Goal: Information Seeking & Learning: Check status

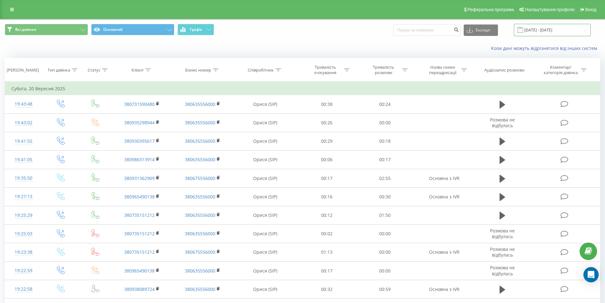
click at [538, 31] on input "20.09.2025 - 20.09.2025" at bounding box center [552, 30] width 77 height 12
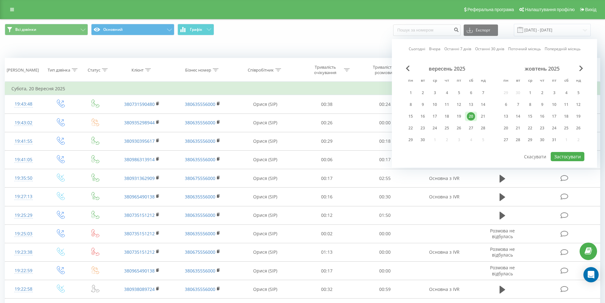
click at [416, 50] on link "Сьогодні" at bounding box center [417, 49] width 17 height 6
click at [573, 158] on button "Застосувати" at bounding box center [568, 156] width 34 height 9
type input "23.09.2025 - 23.09.2025"
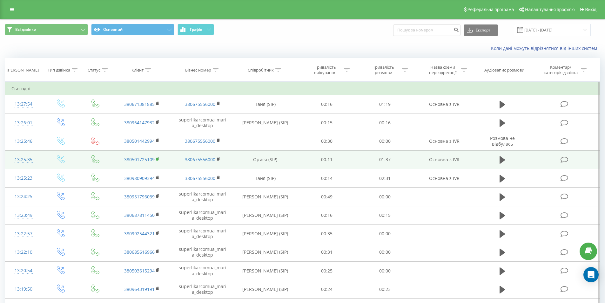
click at [158, 160] on rect at bounding box center [157, 159] width 2 height 3
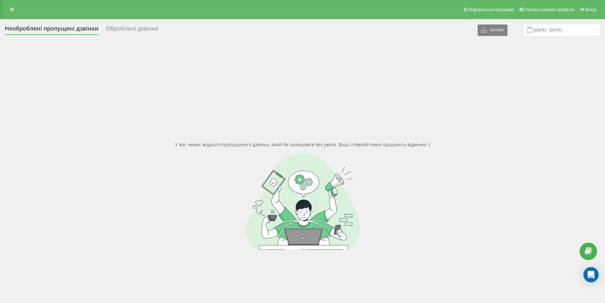
click at [66, 31] on div "Необроблені пропущені дзвінки" at bounding box center [52, 30] width 94 height 10
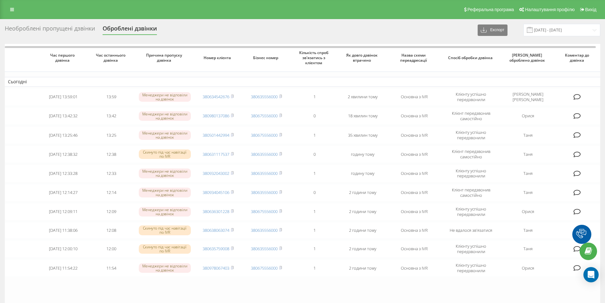
click at [64, 29] on div "Необроблені пропущені дзвінки" at bounding box center [50, 30] width 90 height 10
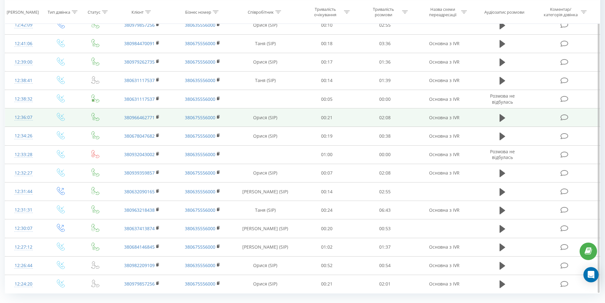
scroll to position [1664, 0]
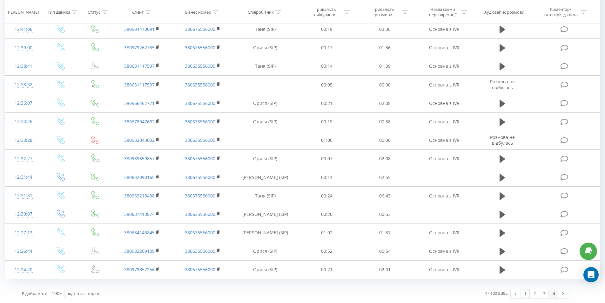
click at [554, 291] on link "4" at bounding box center [554, 293] width 10 height 9
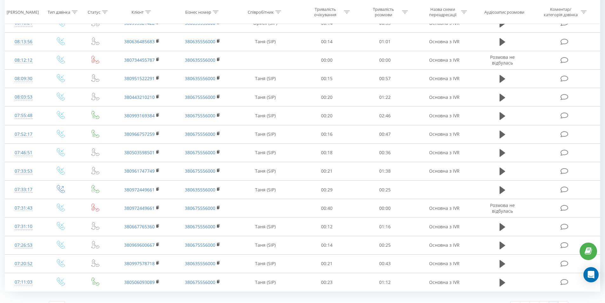
scroll to position [1572, 0]
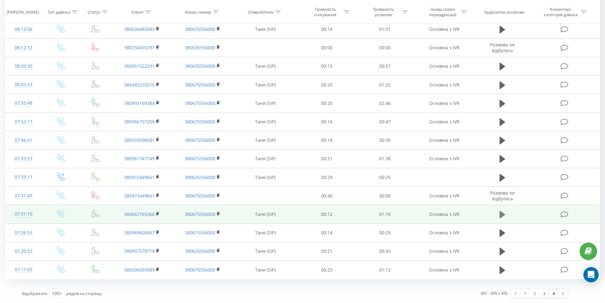
click at [501, 215] on icon at bounding box center [503, 215] width 6 height 8
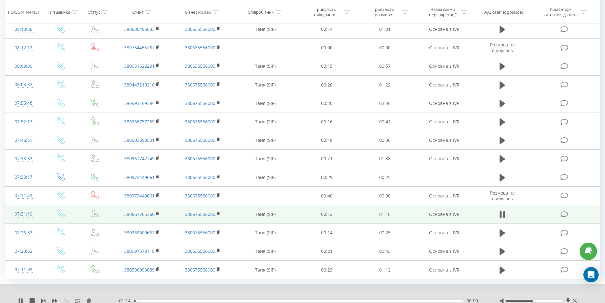
click at [145, 299] on div "- 01:14 00:00 00:00" at bounding box center [300, 300] width 366 height 6
click at [153, 300] on div "00:01" at bounding box center [299, 300] width 330 height 2
drag, startPoint x: 535, startPoint y: 301, endPoint x: 577, endPoint y: 303, distance: 42.6
click at [213, 300] on div "00:13" at bounding box center [299, 300] width 330 height 2
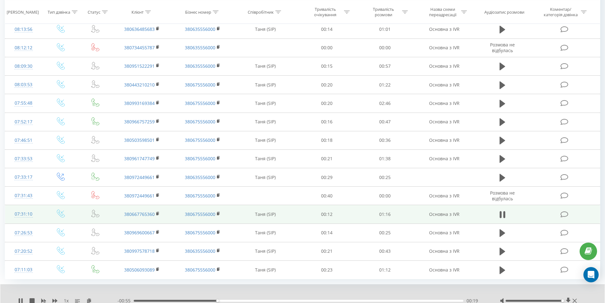
click at [244, 300] on div "00:19" at bounding box center [299, 300] width 330 height 2
drag, startPoint x: 260, startPoint y: 299, endPoint x: 277, endPoint y: 299, distance: 16.8
click at [260, 299] on div "00:28" at bounding box center [299, 300] width 330 height 2
click at [299, 300] on div "00:34" at bounding box center [299, 300] width 330 height 2
click at [338, 300] on div "00:46" at bounding box center [299, 300] width 330 height 2
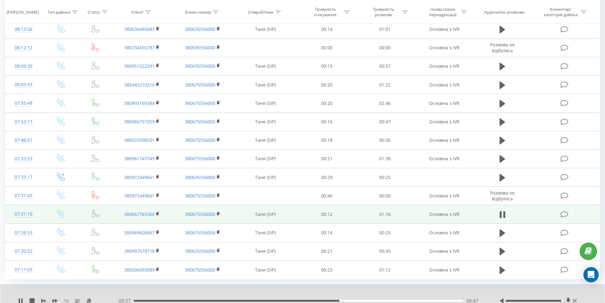
click at [364, 300] on div "00:47" at bounding box center [299, 300] width 330 height 2
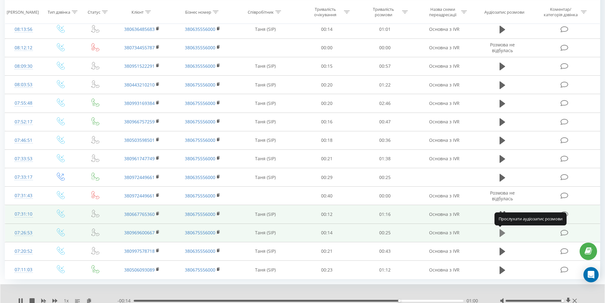
click at [502, 234] on icon at bounding box center [503, 233] width 6 height 8
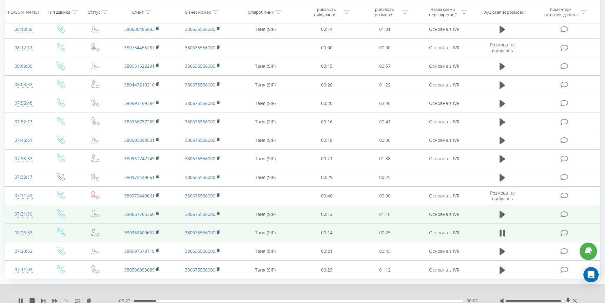
click at [188, 302] on div "- 00:22 00:01 00:01" at bounding box center [300, 300] width 366 height 6
click at [214, 301] on div "00:02" at bounding box center [299, 300] width 330 height 2
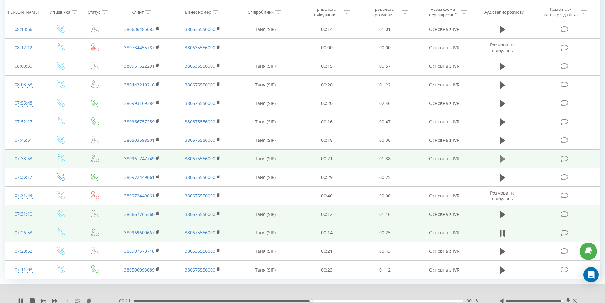
click at [500, 158] on icon at bounding box center [503, 159] width 6 height 8
click at [151, 300] on div "00:05" at bounding box center [299, 300] width 330 height 2
click at [156, 157] on icon at bounding box center [157, 158] width 3 height 4
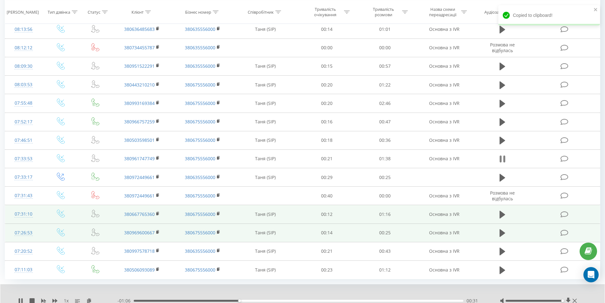
click at [504, 156] on icon at bounding box center [504, 158] width 2 height 7
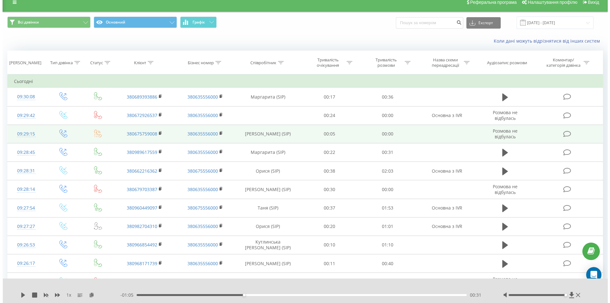
scroll to position [0, 0]
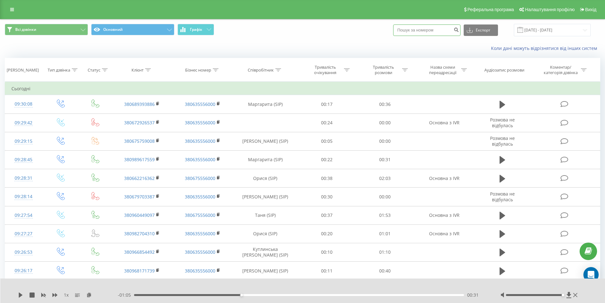
click at [426, 30] on input at bounding box center [426, 29] width 67 height 11
drag, startPoint x: 419, startPoint y: 31, endPoint x: 392, endPoint y: 30, distance: 27.0
click at [392, 30] on div "Всі дзвінки Основний Графік 093023 Експорт .csv .xls .xlsx 23.09.2025 - 23.09.2…" at bounding box center [302, 30] width 595 height 12
type input "093023"
click at [148, 70] on icon at bounding box center [148, 69] width 6 height 3
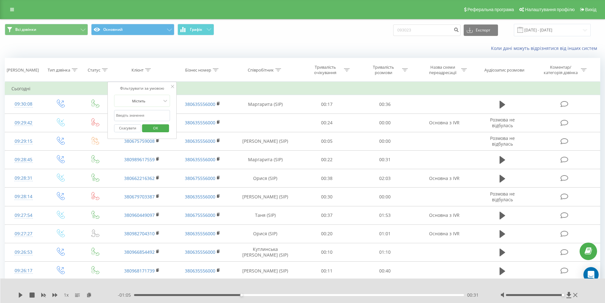
click at [149, 114] on input "text" at bounding box center [142, 115] width 56 height 11
paste input "093023"
type input "093023"
click at [155, 127] on span "OK" at bounding box center [156, 128] width 18 height 10
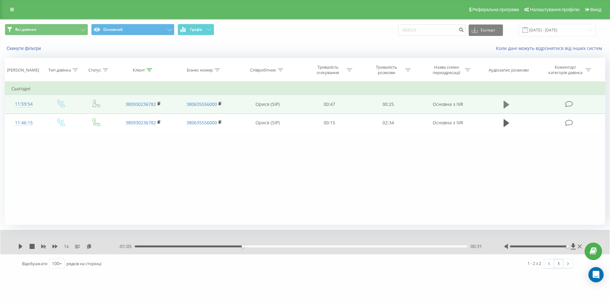
click at [509, 102] on button at bounding box center [506, 105] width 10 height 10
click at [154, 247] on div "00:00" at bounding box center [301, 246] width 332 height 2
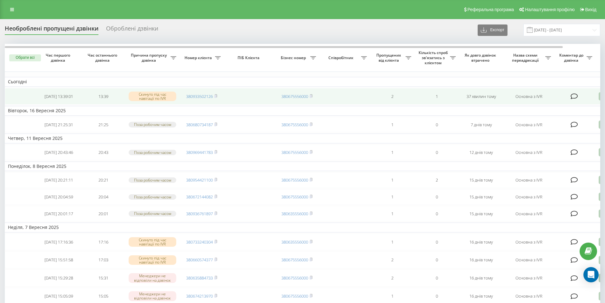
click at [600, 97] on icon at bounding box center [603, 96] width 8 height 9
click at [568, 102] on div "Не вдалося зв'язатися" at bounding box center [575, 106] width 119 height 11
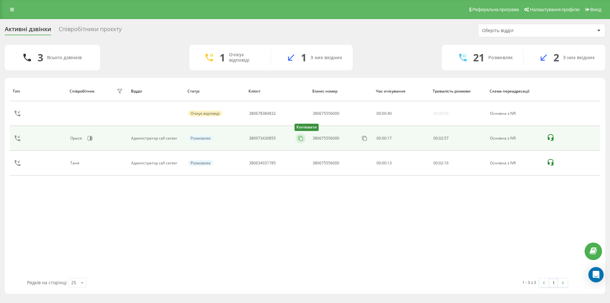
click at [301, 138] on icon at bounding box center [300, 138] width 6 height 6
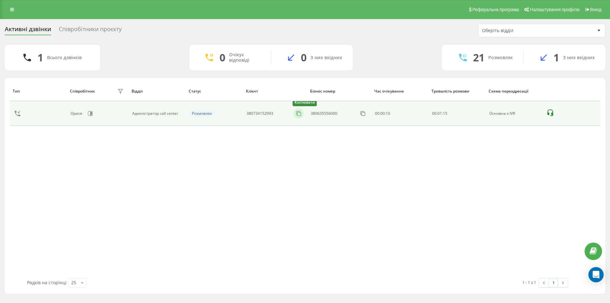
click at [301, 112] on icon at bounding box center [298, 113] width 6 height 6
click at [297, 112] on icon at bounding box center [297, 112] width 3 height 3
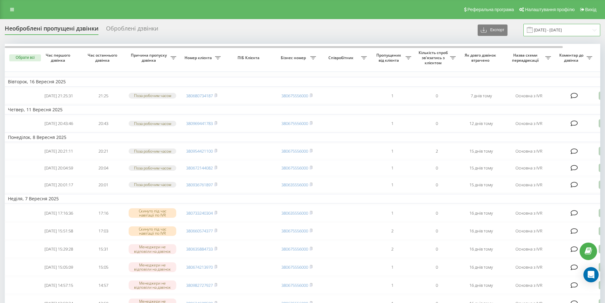
click at [581, 31] on input "23.08.2025 - 23.09.2025" at bounding box center [561, 30] width 77 height 12
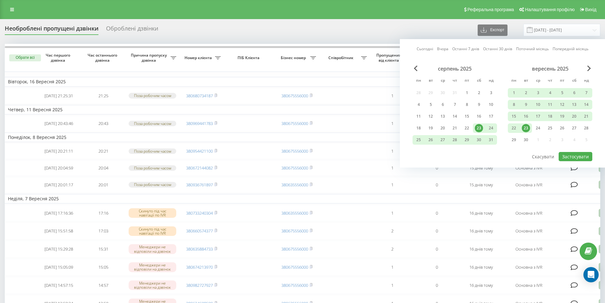
click at [425, 47] on link "Сьогодні" at bounding box center [425, 49] width 17 height 6
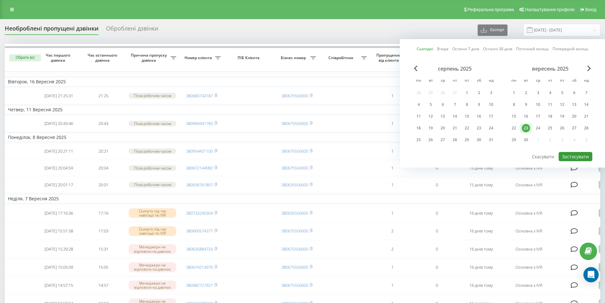
click at [574, 157] on button "Застосувати" at bounding box center [576, 156] width 34 height 9
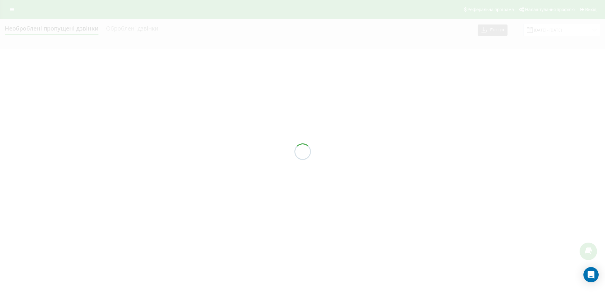
type input "23.09.2025 - 23.09.2025"
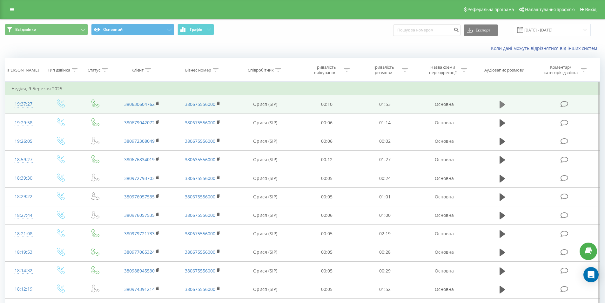
click at [505, 106] on icon at bounding box center [503, 104] width 6 height 9
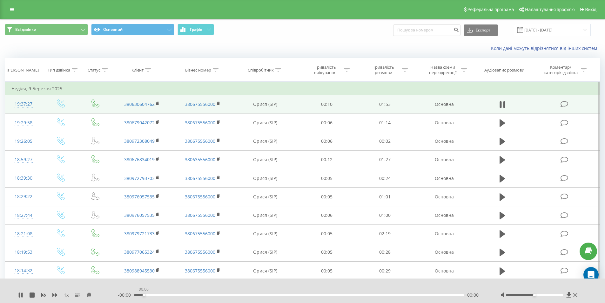
click at [144, 294] on div "00:00" at bounding box center [299, 295] width 330 height 2
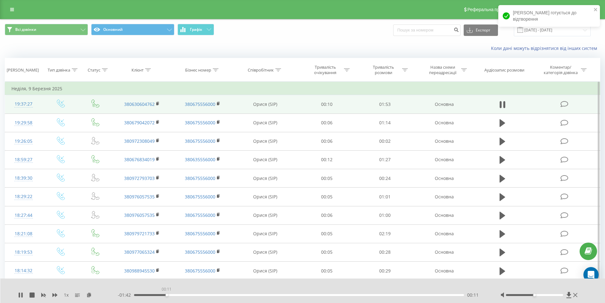
click at [166, 294] on div "00:11" at bounding box center [299, 295] width 330 height 2
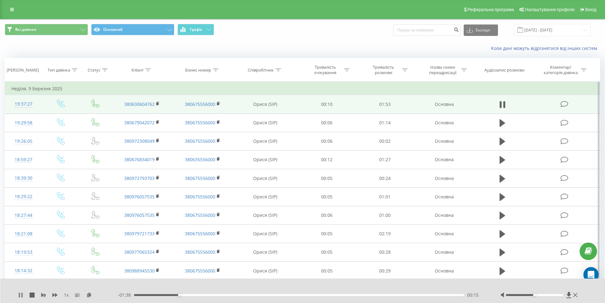
click at [20, 295] on icon at bounding box center [20, 294] width 5 height 5
click at [158, 102] on rect at bounding box center [157, 103] width 2 height 3
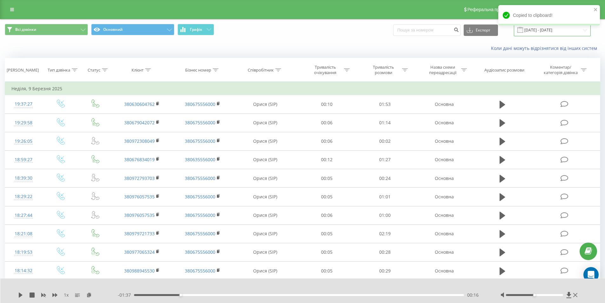
click at [540, 32] on input "09.02.2025 - 09.03.2025" at bounding box center [552, 30] width 77 height 12
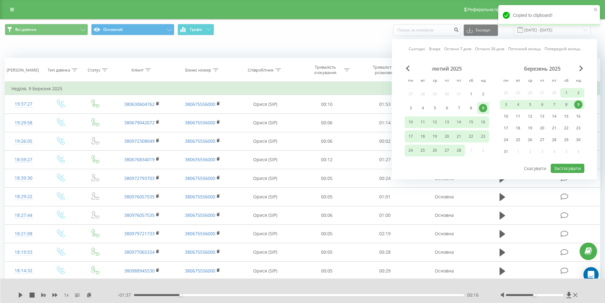
click at [417, 48] on link "Сьогодні" at bounding box center [417, 49] width 17 height 6
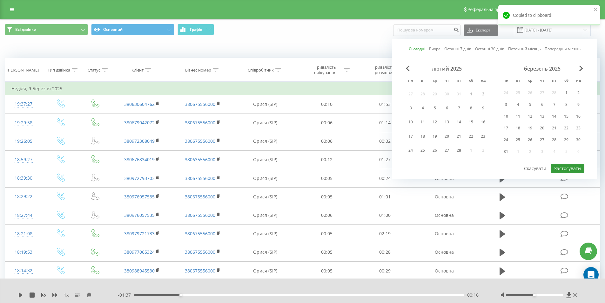
click at [581, 168] on button "Застосувати" at bounding box center [568, 168] width 34 height 9
type input "23.09.2025 - 23.09.2025"
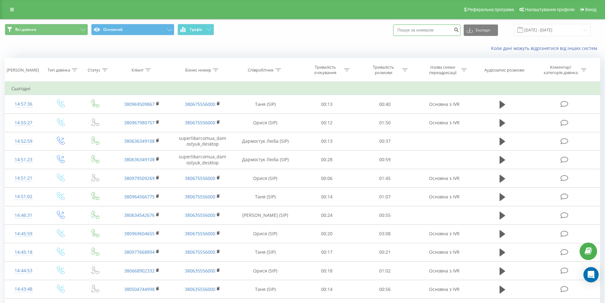
click at [419, 27] on input at bounding box center [426, 29] width 67 height 11
paste input "0635875106"
type input "0635875106"
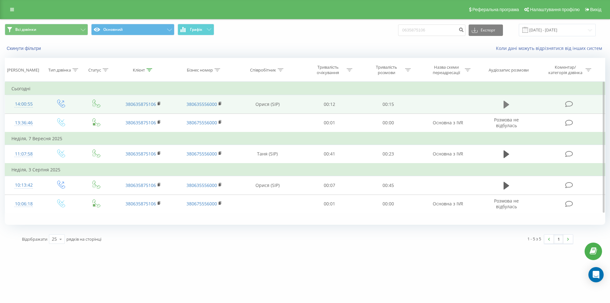
click at [507, 105] on icon at bounding box center [506, 105] width 6 height 8
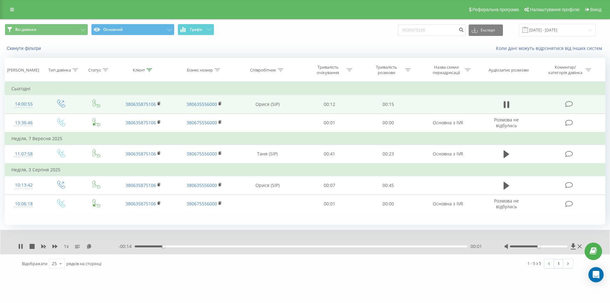
click at [197, 246] on div "00:01" at bounding box center [301, 246] width 332 height 2
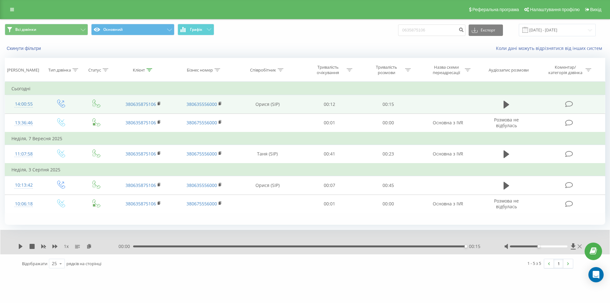
click at [579, 246] on icon at bounding box center [579, 246] width 4 height 5
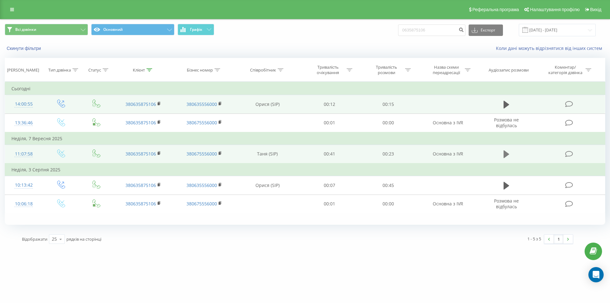
click at [507, 154] on icon at bounding box center [506, 154] width 6 height 8
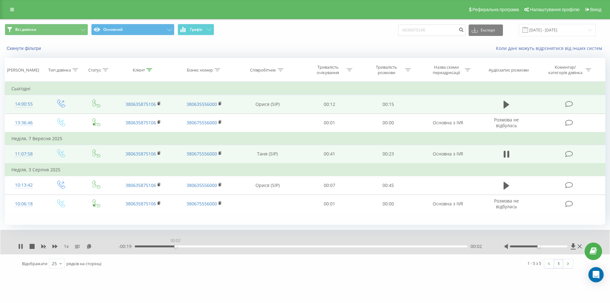
click at [175, 246] on div "00:02" at bounding box center [301, 246] width 332 height 2
click at [158, 103] on rect at bounding box center [159, 103] width 2 height 3
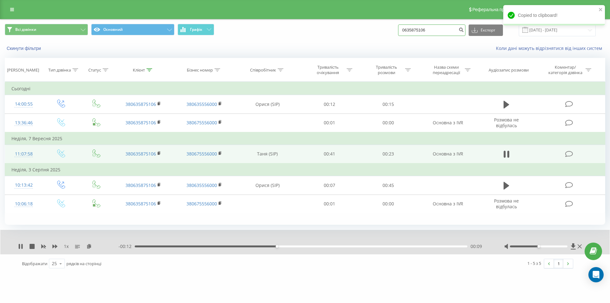
click at [439, 26] on input "0635875106" at bounding box center [431, 29] width 67 height 11
click at [600, 8] on icon "close" at bounding box center [600, 9] width 4 height 5
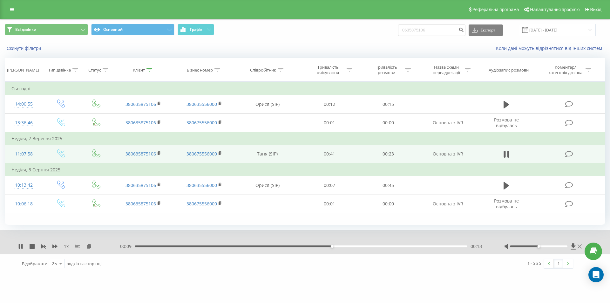
click at [577, 246] on icon at bounding box center [579, 246] width 4 height 5
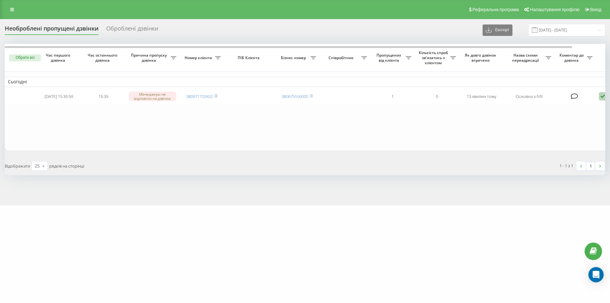
click at [36, 28] on div "Необроблені пропущені дзвінки" at bounding box center [52, 30] width 94 height 10
click at [570, 28] on input "[DATE] - [DATE]" at bounding box center [566, 30] width 77 height 12
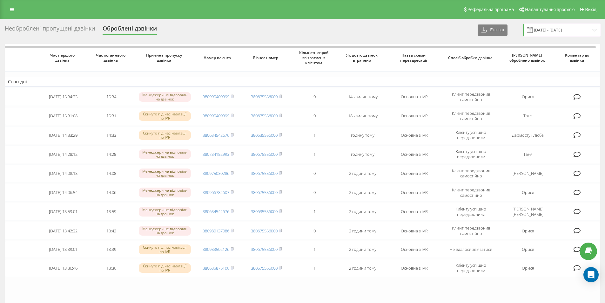
click at [566, 30] on input "[DATE] - [DATE]" at bounding box center [561, 30] width 77 height 12
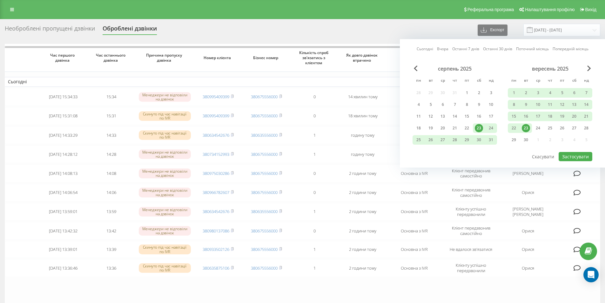
click at [427, 47] on link "Сьогодні" at bounding box center [425, 49] width 17 height 6
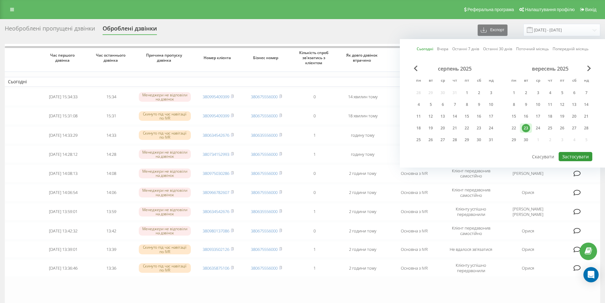
click at [587, 155] on button "Застосувати" at bounding box center [576, 156] width 34 height 9
type input "[DATE] - [DATE]"
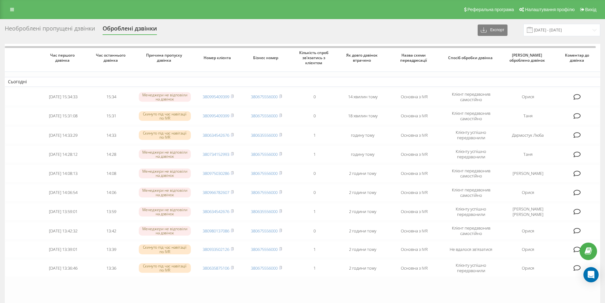
click at [40, 27] on div "Необроблені пропущені дзвінки" at bounding box center [50, 30] width 90 height 10
